Goal: Find specific page/section: Find specific page/section

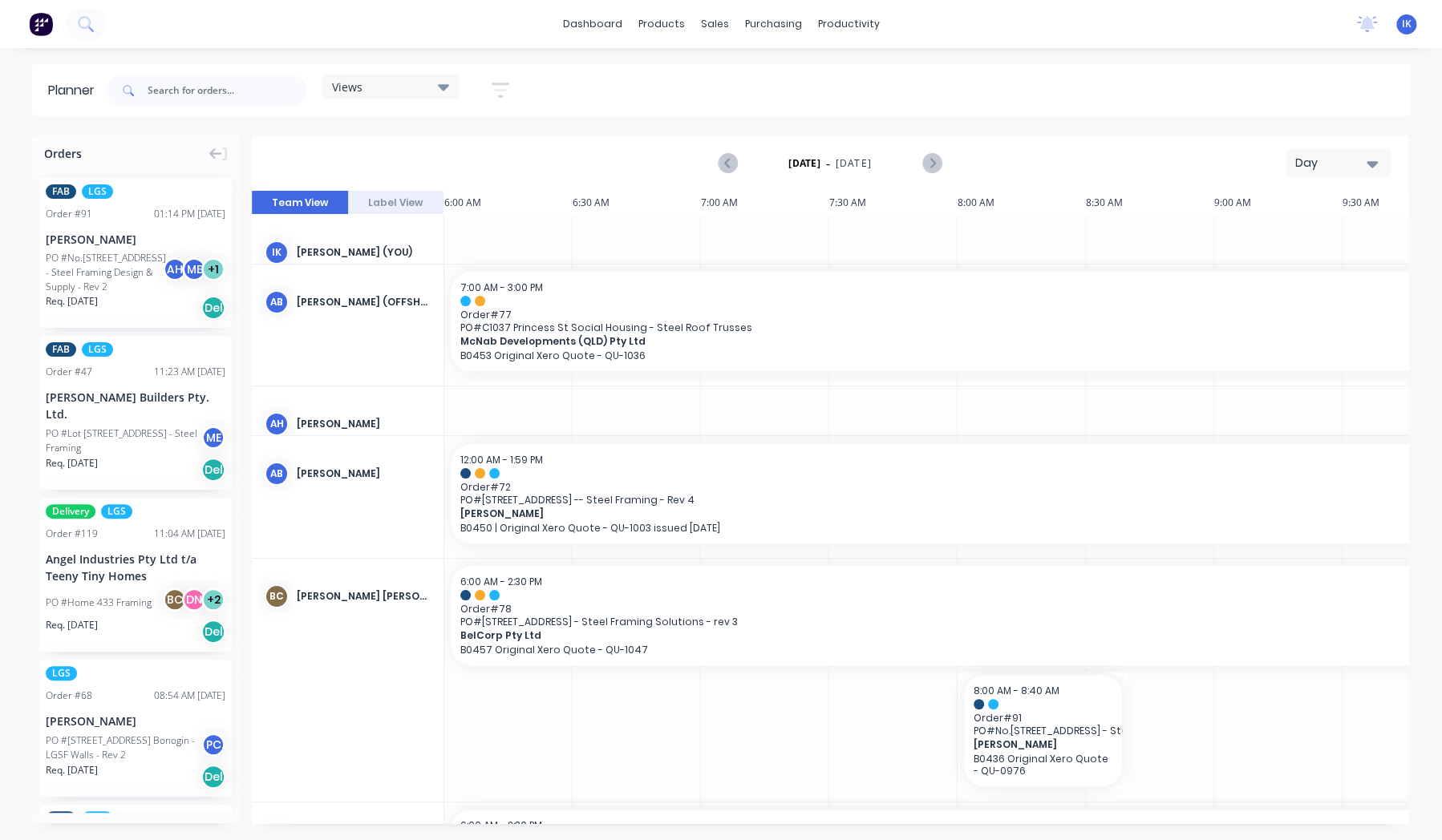
scroll to position [0, 770]
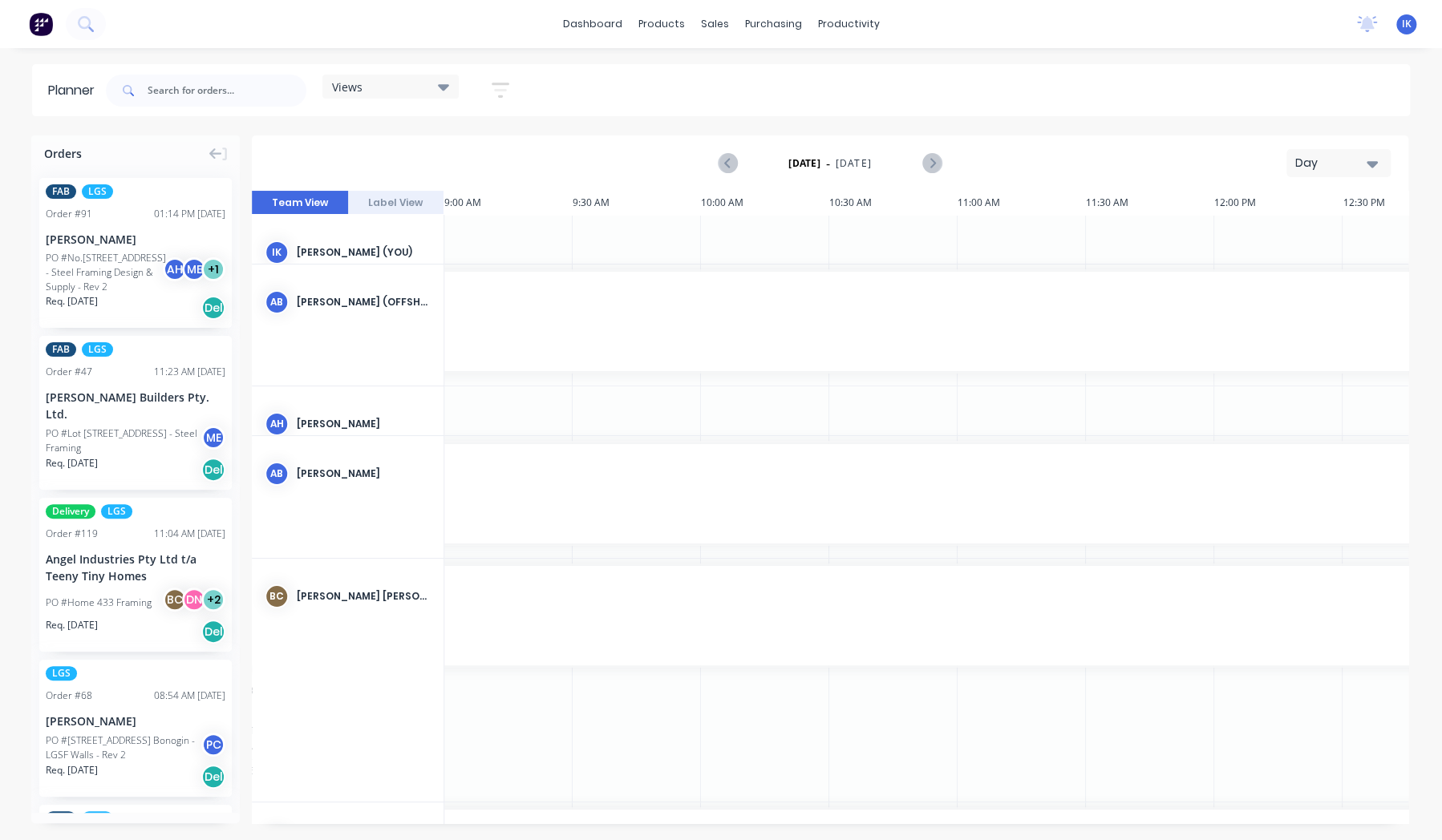
click at [447, 89] on icon at bounding box center [444, 87] width 12 height 7
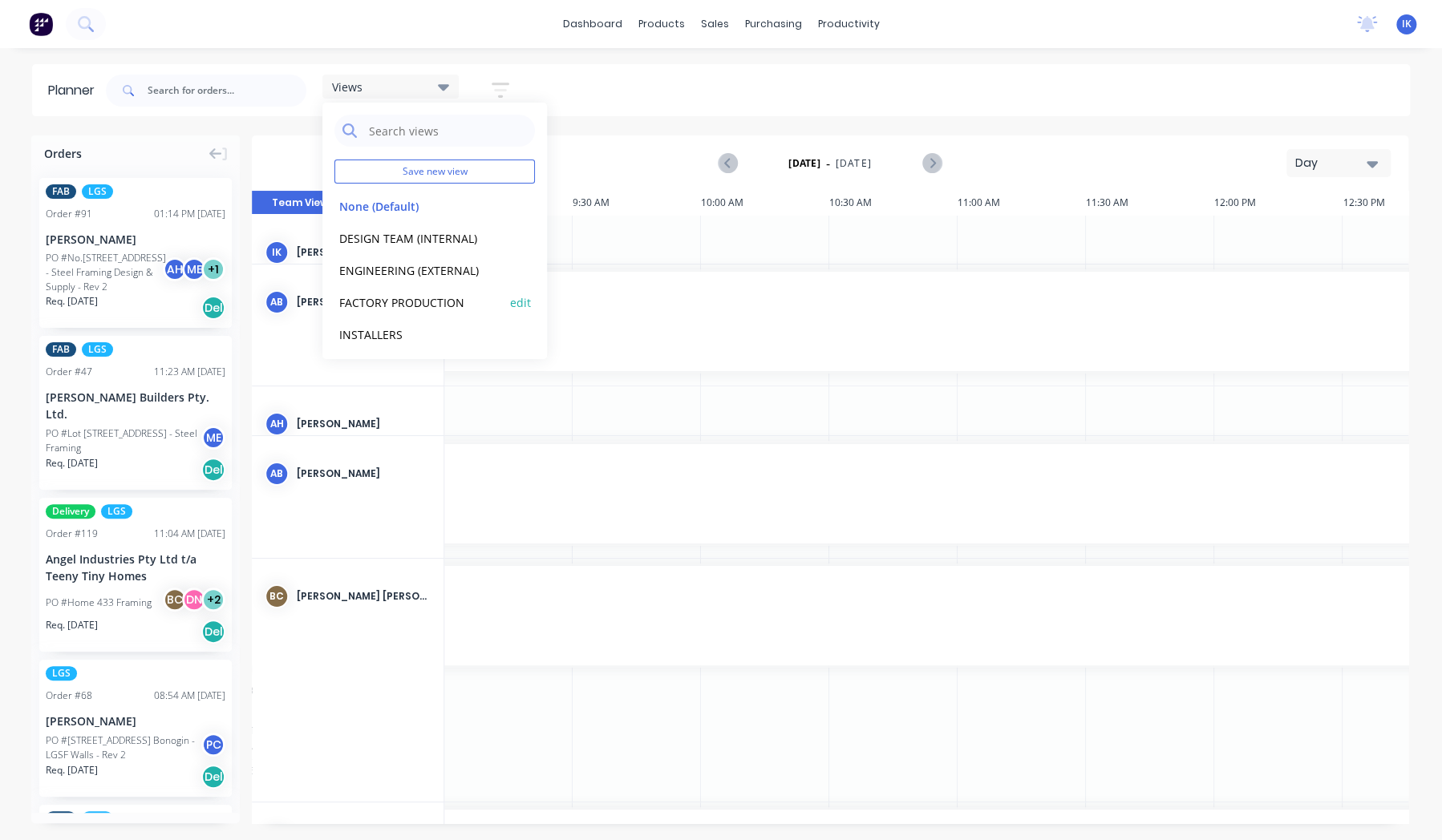
click at [422, 302] on button "FACTORY PRODUCTION" at bounding box center [420, 302] width 171 height 18
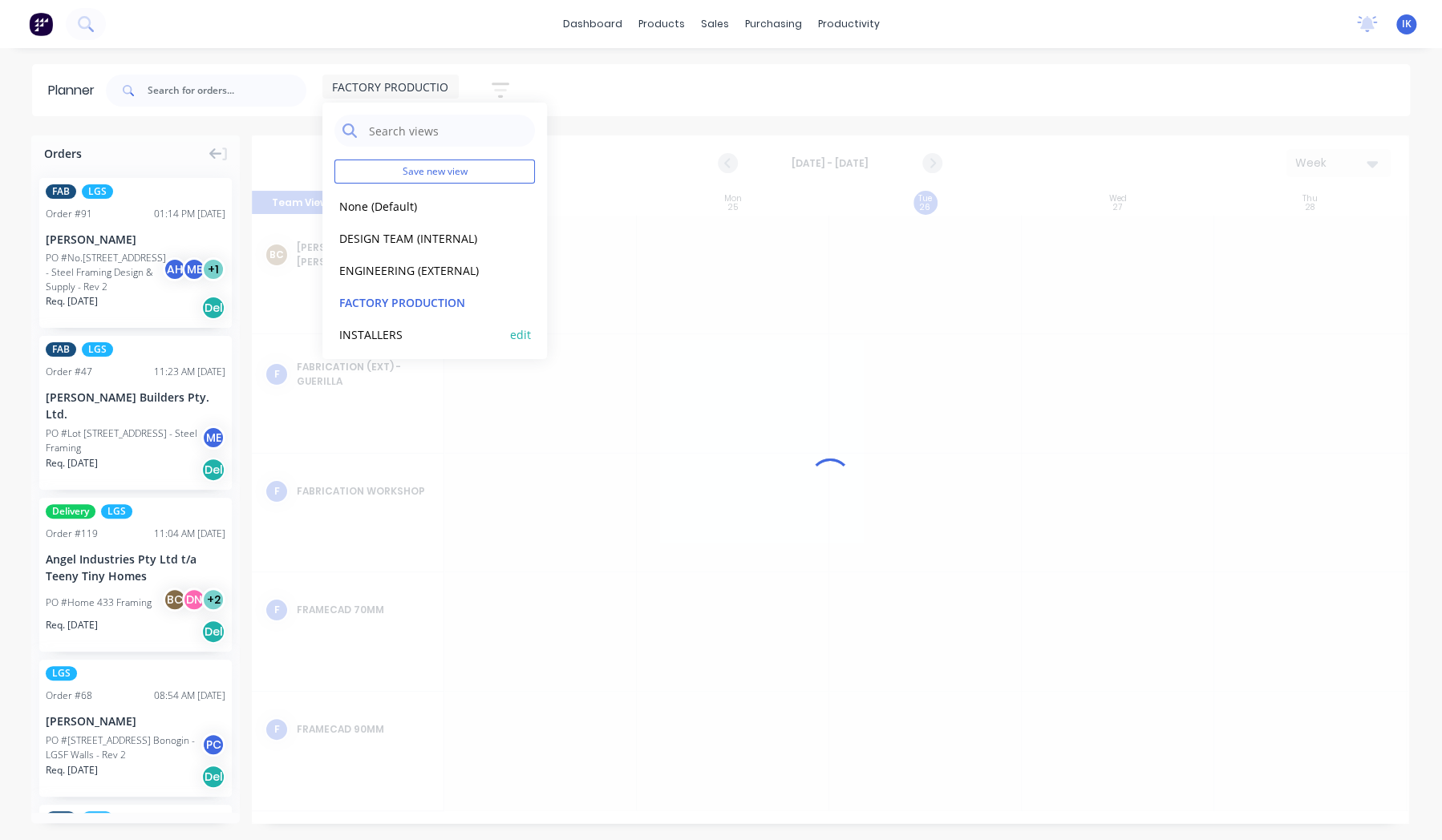
scroll to position [0, 0]
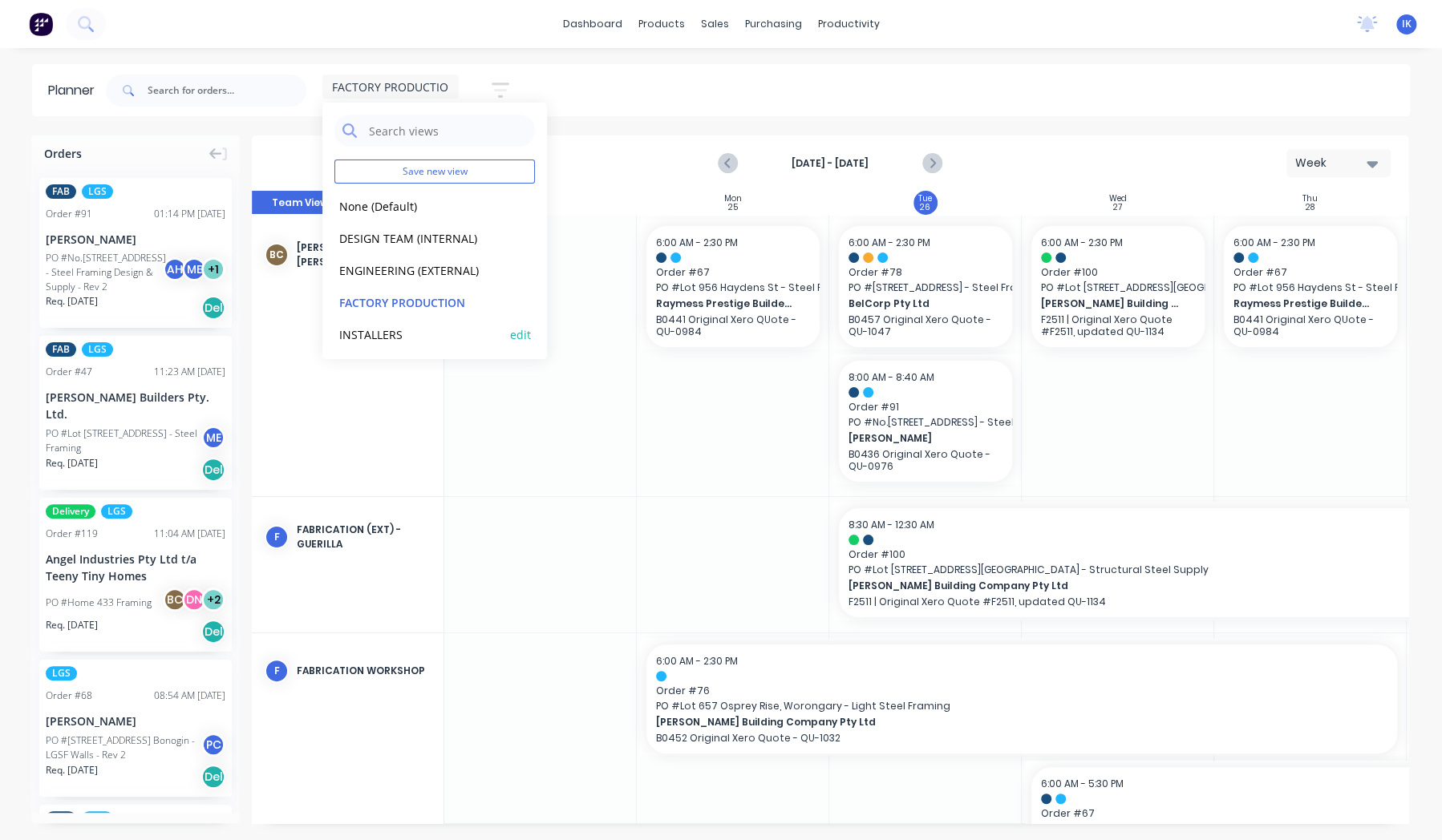
click at [415, 328] on button "INSTALLERS" at bounding box center [420, 333] width 171 height 18
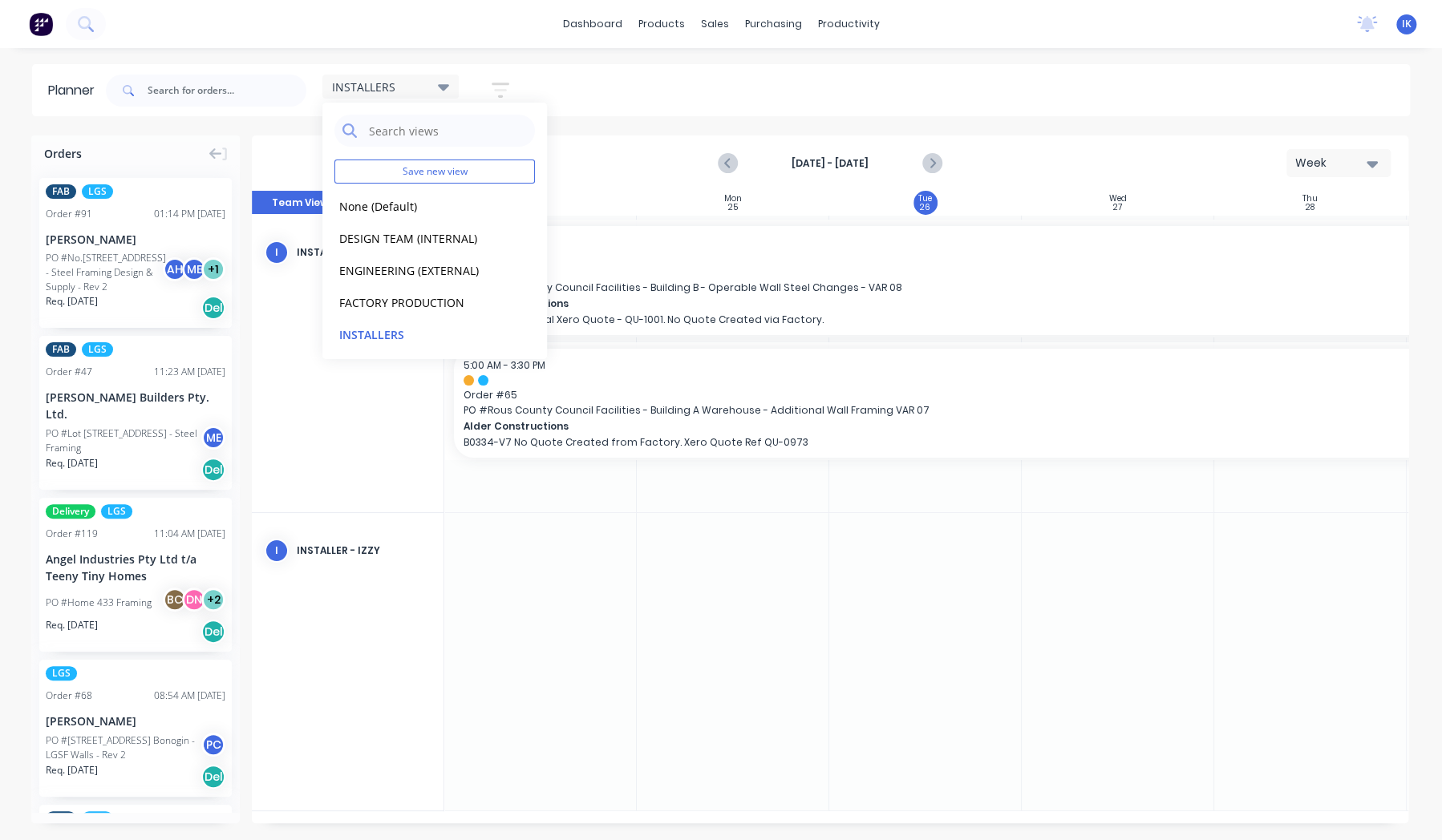
click at [674, 165] on div "[DATE] - [DATE] Week" at bounding box center [830, 163] width 1153 height 52
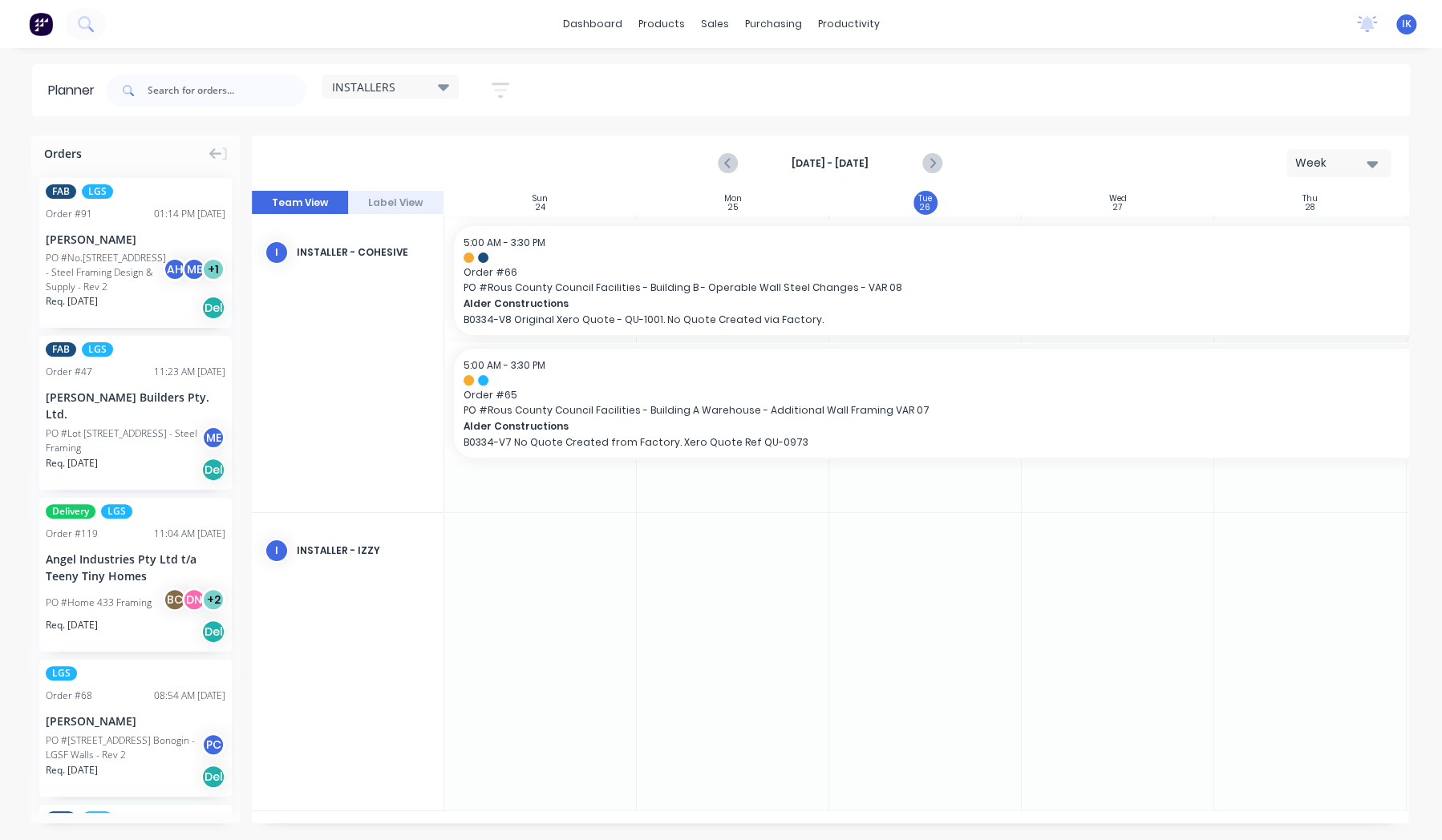
click at [295, 569] on div "I INSTALLER - Izzy" at bounding box center [347, 551] width 191 height 75
click at [343, 565] on div "I INSTALLER - Izzy" at bounding box center [347, 551] width 191 height 75
drag, startPoint x: 996, startPoint y: 815, endPoint x: 1117, endPoint y: 809, distance: 121.1
click at [1117, 809] on div "Sun 24 [DATE] Mon 25 [DATE] Tue 26 [DATE] Wed 27 [DATE] Thu 28 [DATE] Fri 29 [D…" at bounding box center [830, 507] width 1157 height 632
drag, startPoint x: 1084, startPoint y: 823, endPoint x: 1208, endPoint y: 816, distance: 124.2
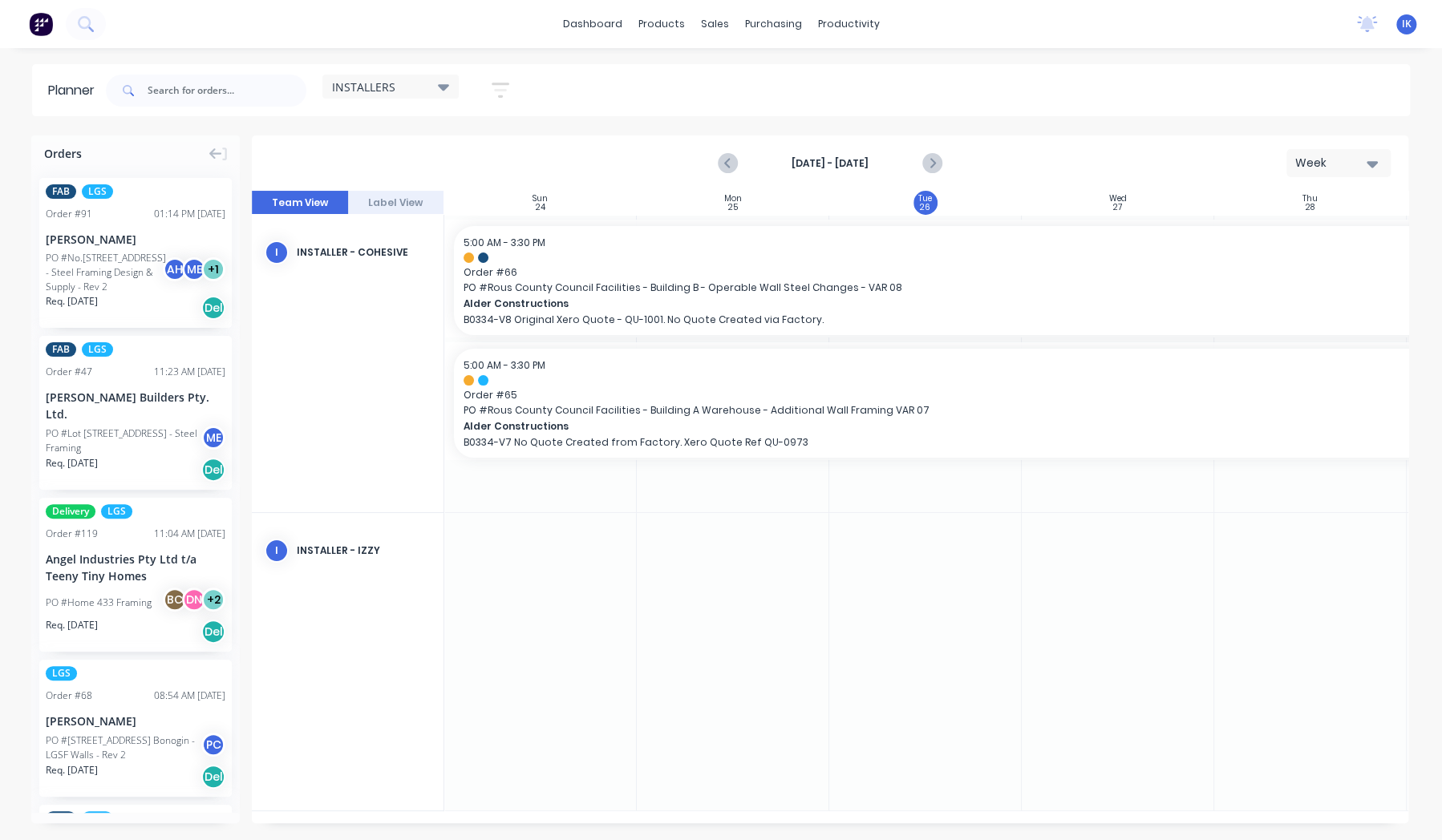
click at [1208, 816] on div "Sun 24 [DATE] Mon 25 [DATE] Tue 26 [DATE] Wed 27 [DATE] Thu 28 [DATE] Fri 29 [D…" at bounding box center [830, 507] width 1157 height 632
click at [830, 495] on div at bounding box center [925, 363] width 192 height 298
click at [405, 199] on button "Label View" at bounding box center [397, 202] width 97 height 24
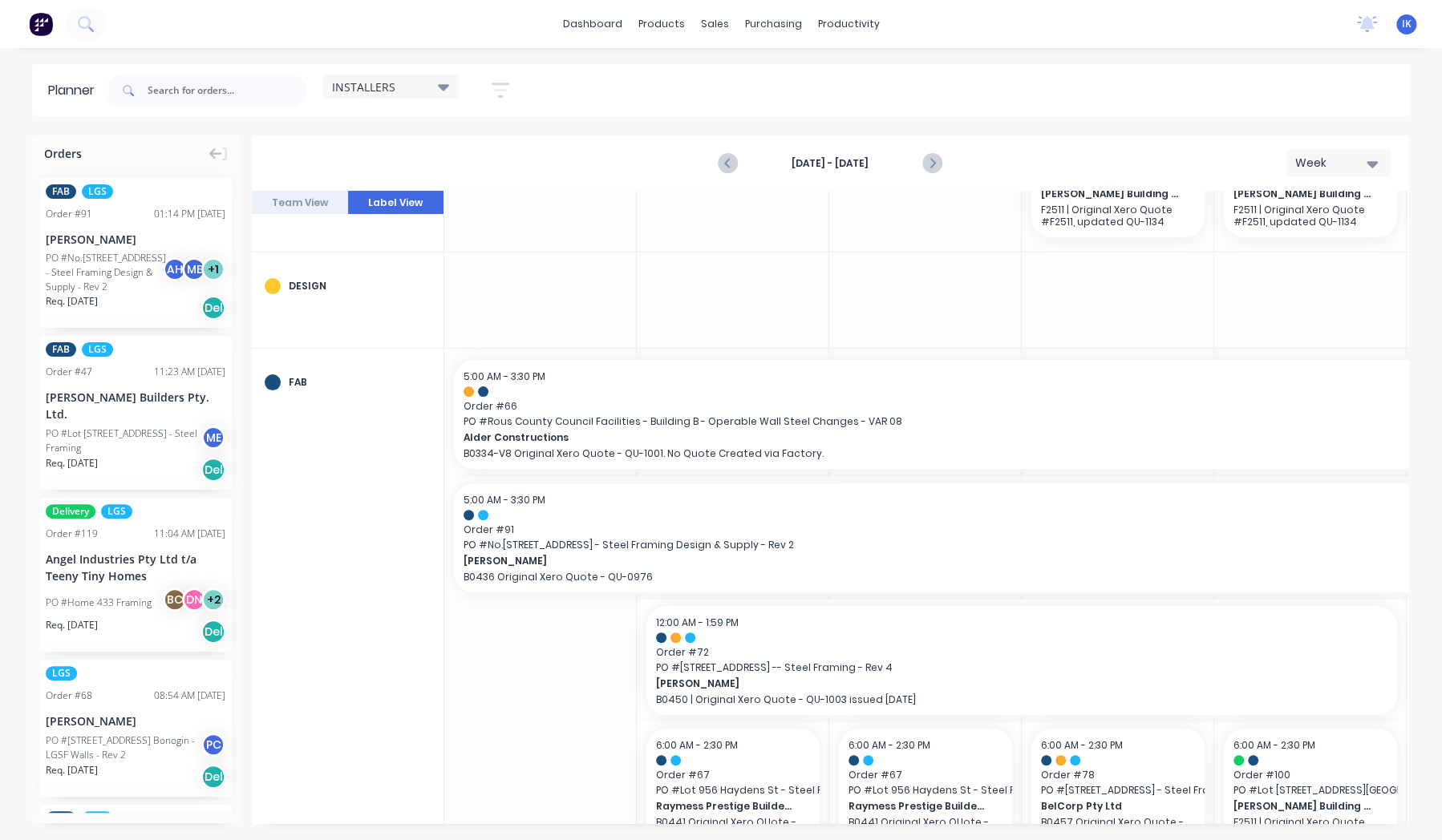
scroll to position [241, 0]
